Goal: Transaction & Acquisition: Purchase product/service

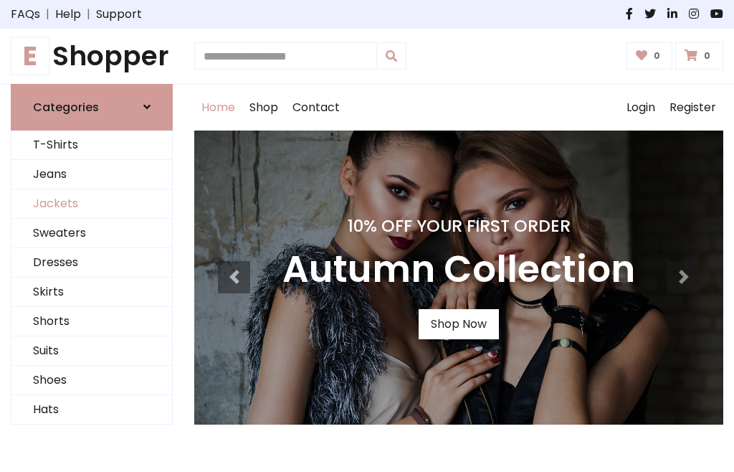
click at [92, 204] on link "Jackets" at bounding box center [91, 203] width 161 height 29
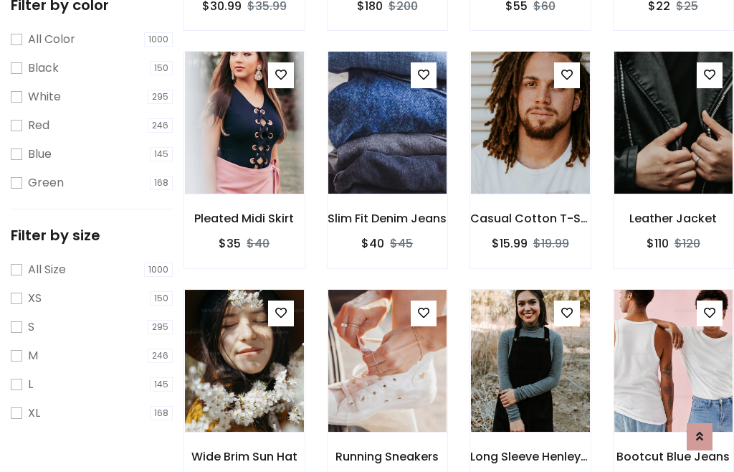
scroll to position [133, 0]
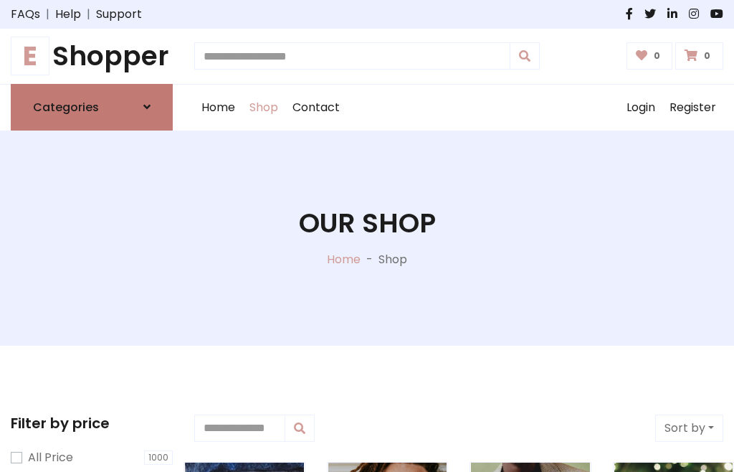
click at [92, 107] on h6 "Categories" at bounding box center [66, 107] width 66 height 14
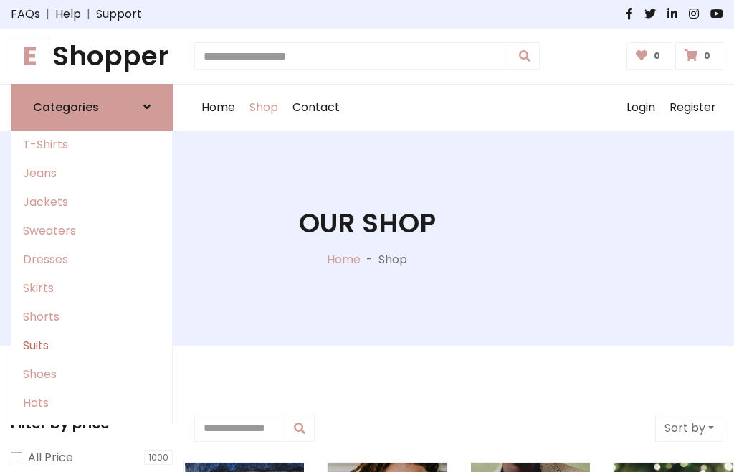
click at [92, 345] on link "Suits" at bounding box center [91, 345] width 161 height 29
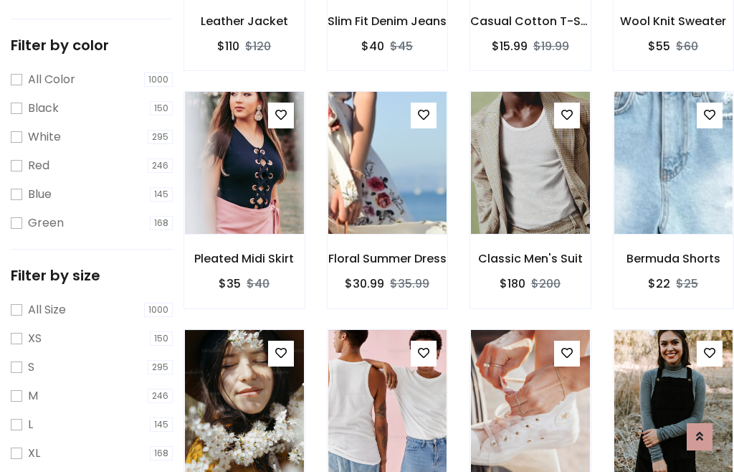
scroll to position [72, 0]
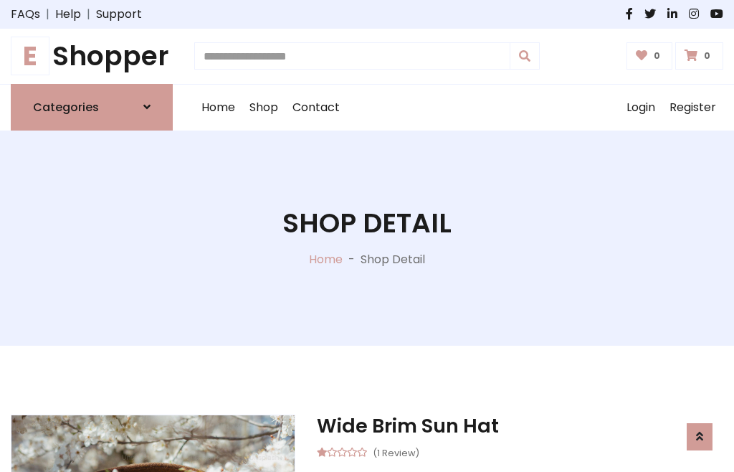
scroll to position [1340, 0]
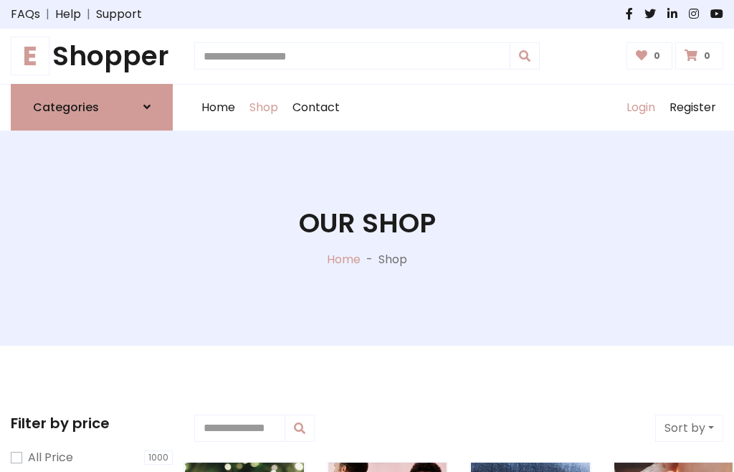
click at [640, 107] on link "Login" at bounding box center [641, 108] width 43 height 46
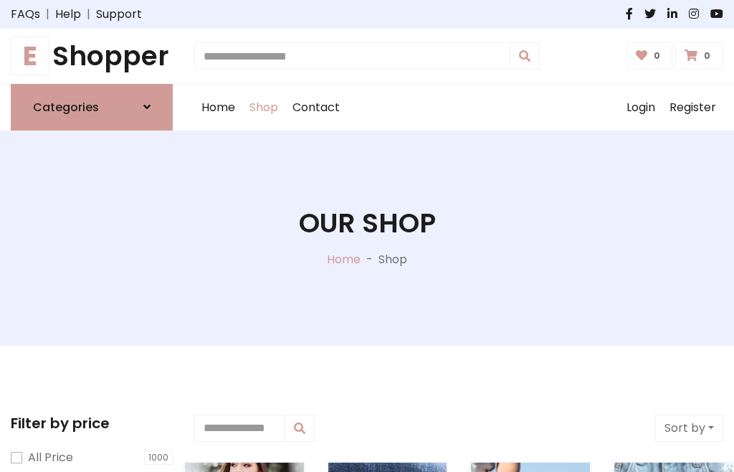
scroll to position [72, 0]
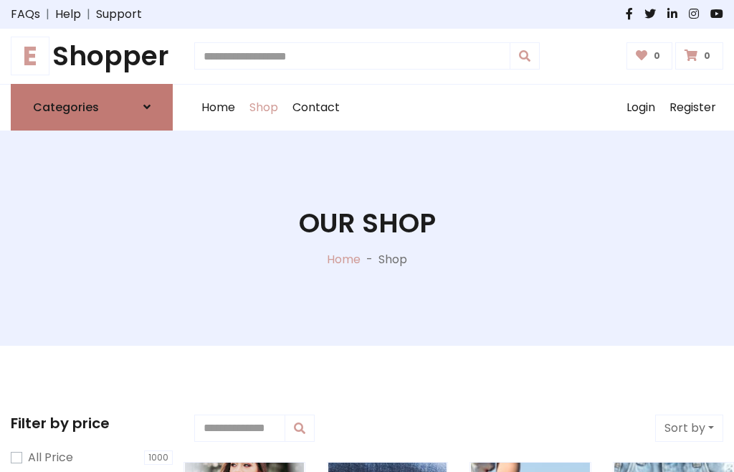
click at [147, 107] on icon at bounding box center [146, 106] width 7 height 11
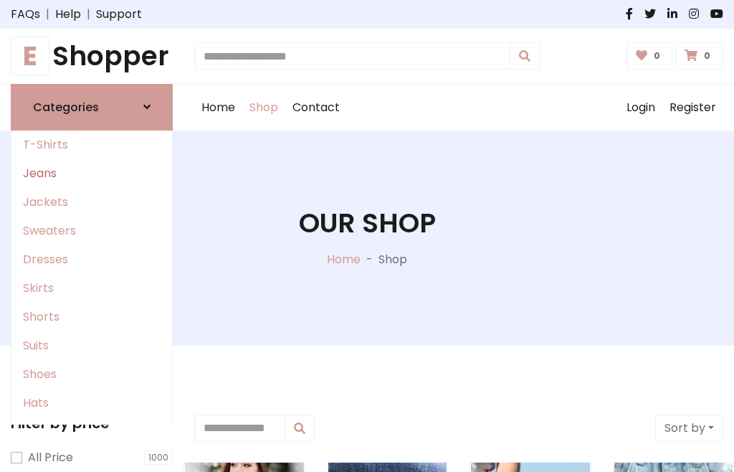
click at [92, 173] on link "Jeans" at bounding box center [91, 173] width 161 height 29
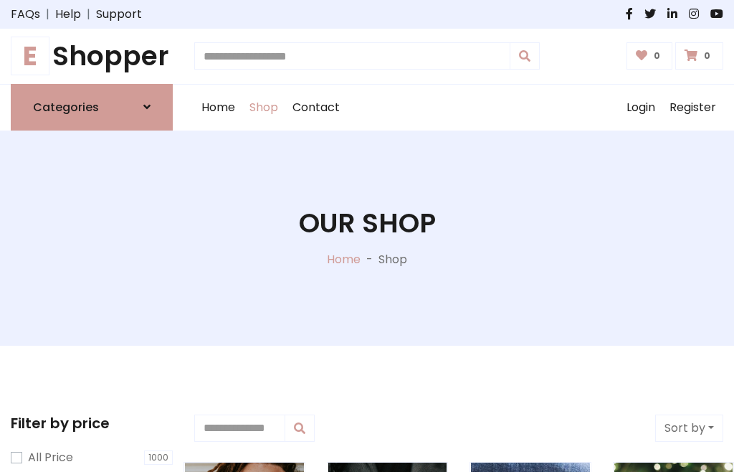
scroll to position [72, 0]
